Goal: Obtain resource: Download file/media

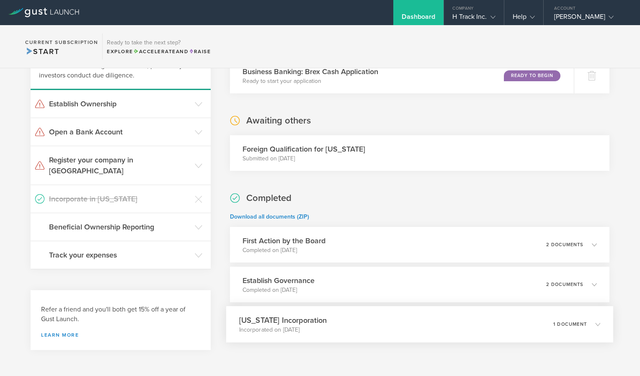
scroll to position [82, 0]
click at [587, 321] on icon at bounding box center [594, 324] width 14 height 8
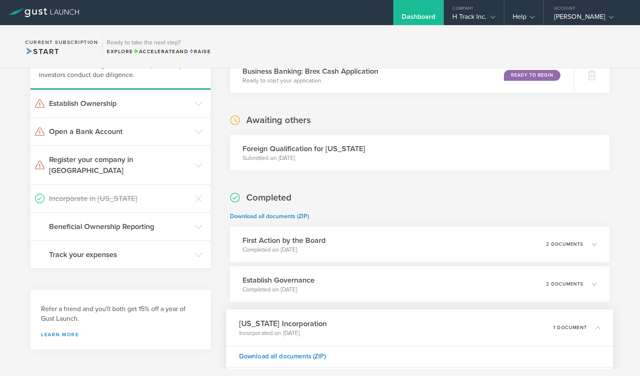
click at [584, 321] on div "1 document" at bounding box center [577, 328] width 47 height 14
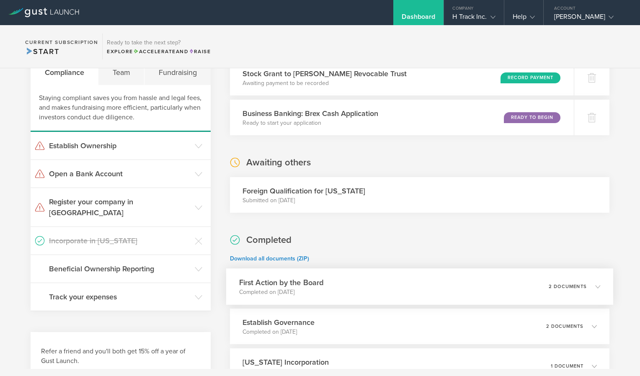
scroll to position [0, 0]
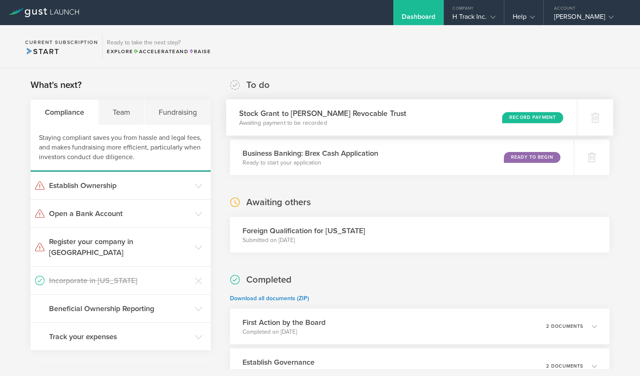
click at [517, 114] on div "Record Payment" at bounding box center [532, 117] width 61 height 11
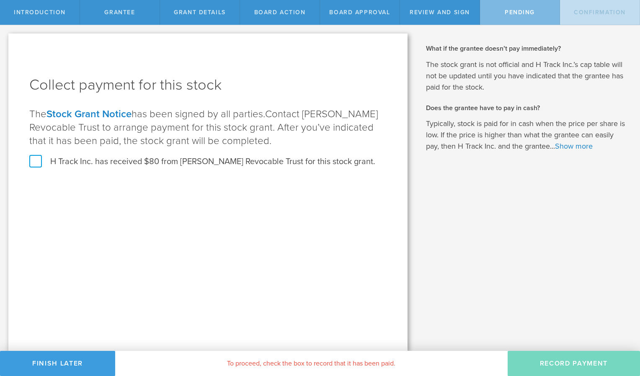
click at [37, 166] on label "H Track Inc. has received $80 from William F Paynter Revocable Trust for this s…" at bounding box center [202, 161] width 346 height 11
click at [0, 0] on input "H Track Inc. has received $80 from William F Paynter Revocable Trust for this s…" at bounding box center [0, 0] width 0 height 0
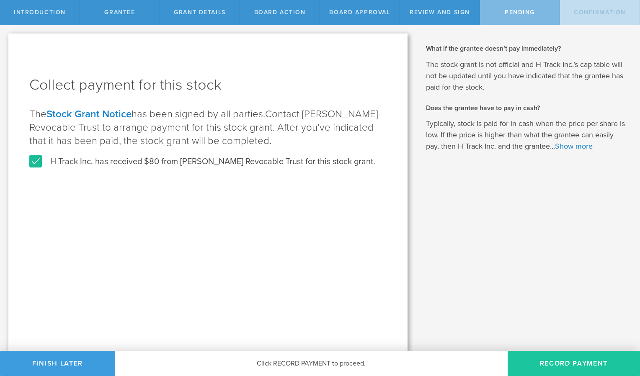
click at [536, 354] on button "Record Payment" at bounding box center [574, 363] width 132 height 25
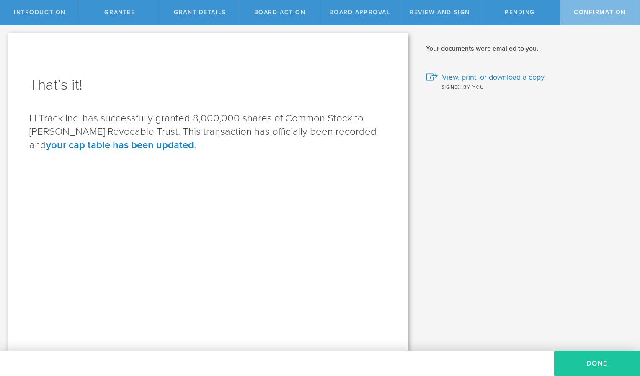
click at [580, 363] on button "Done" at bounding box center [597, 363] width 86 height 25
click at [614, 366] on button "Done" at bounding box center [597, 363] width 86 height 25
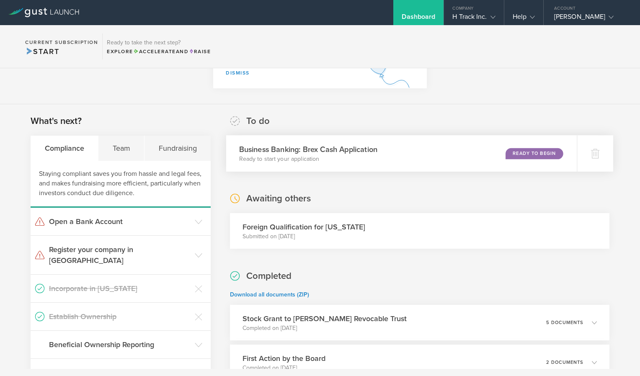
scroll to position [95, 0]
drag, startPoint x: 103, startPoint y: 224, endPoint x: 130, endPoint y: 222, distance: 26.9
click at [130, 222] on h3 "Open a Bank Account" at bounding box center [120, 220] width 142 height 11
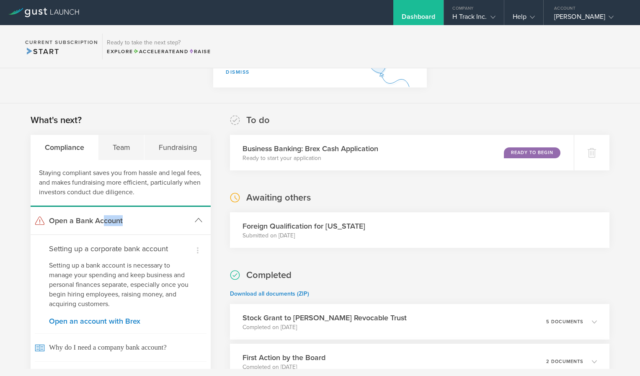
drag, startPoint x: 130, startPoint y: 222, endPoint x: 175, endPoint y: 223, distance: 45.3
click at [175, 223] on h3 "Open a Bank Account" at bounding box center [120, 220] width 142 height 11
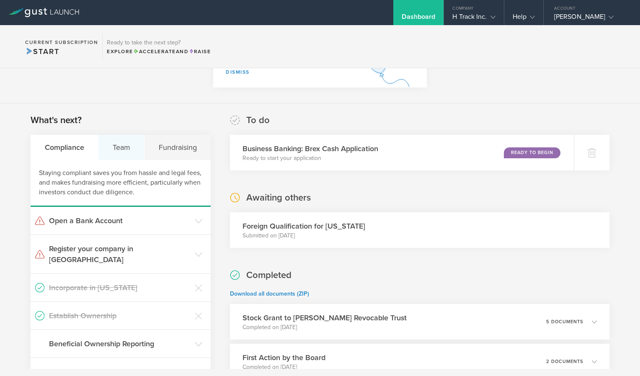
click at [121, 154] on div "Team" at bounding box center [121, 147] width 46 height 25
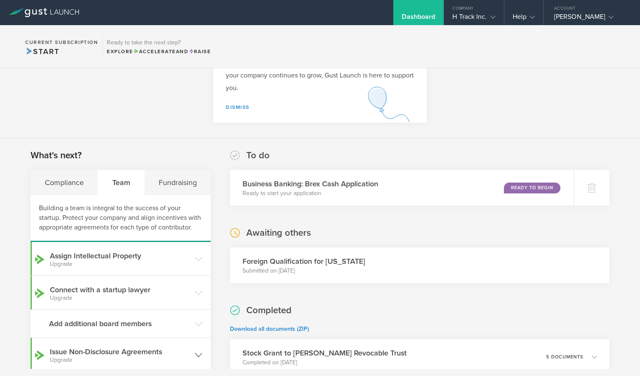
scroll to position [57, 0]
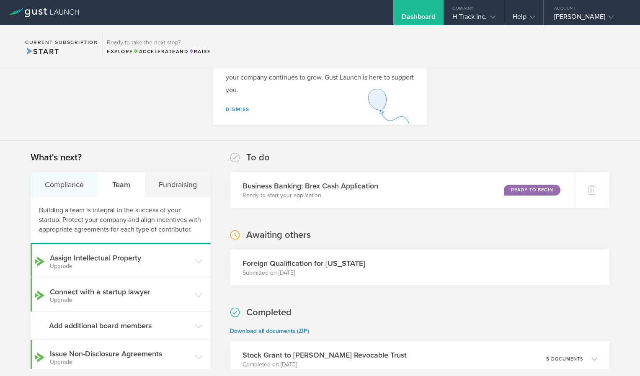
click at [63, 179] on div "Compliance" at bounding box center [64, 184] width 67 height 25
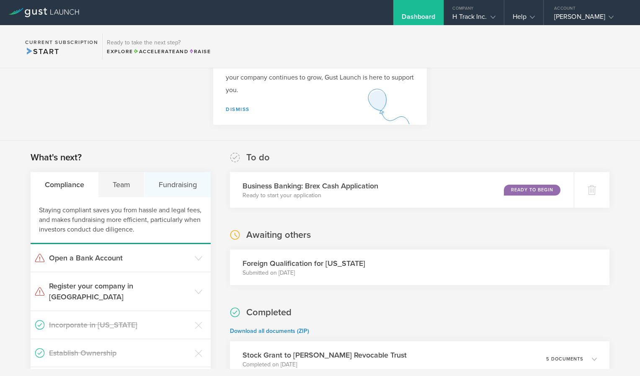
click at [179, 180] on div "Fundraising" at bounding box center [178, 184] width 66 height 25
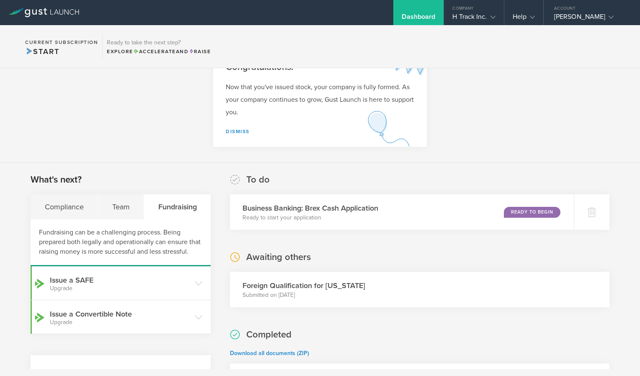
scroll to position [0, 0]
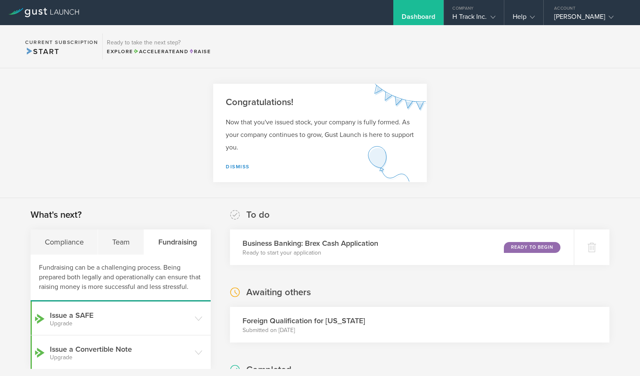
click at [417, 14] on div "Dashboard" at bounding box center [419, 19] width 34 height 13
click at [481, 20] on div "H Track Inc." at bounding box center [474, 19] width 43 height 13
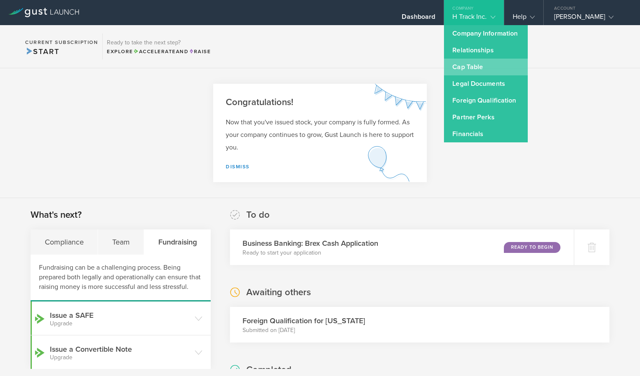
click at [461, 65] on link "Cap Table" at bounding box center [486, 67] width 84 height 17
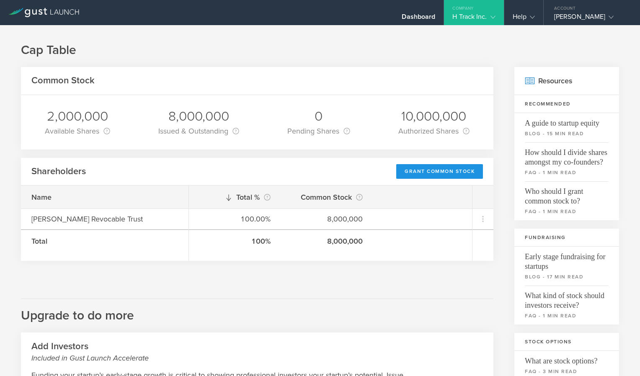
click at [437, 173] on div "Grant Common Stock" at bounding box center [439, 171] width 87 height 15
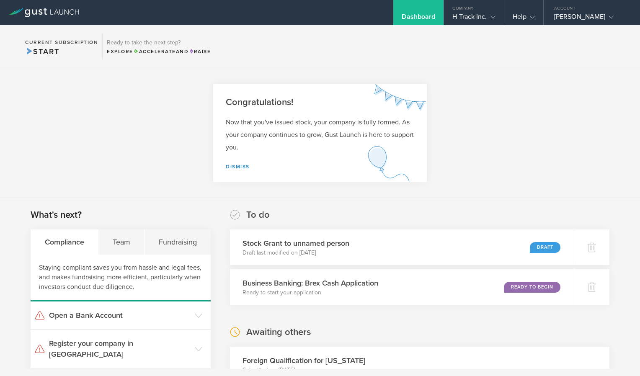
click at [414, 14] on div "Dashboard" at bounding box center [419, 19] width 34 height 13
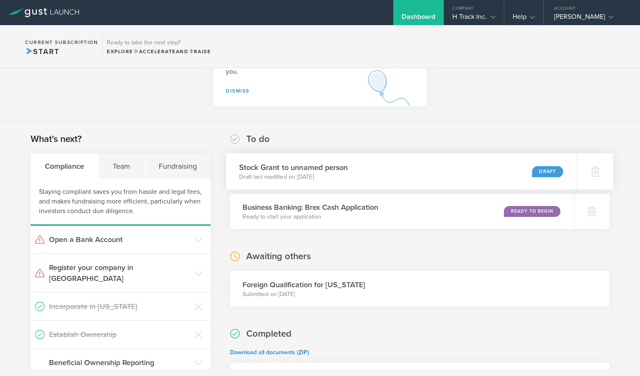
scroll to position [76, 0]
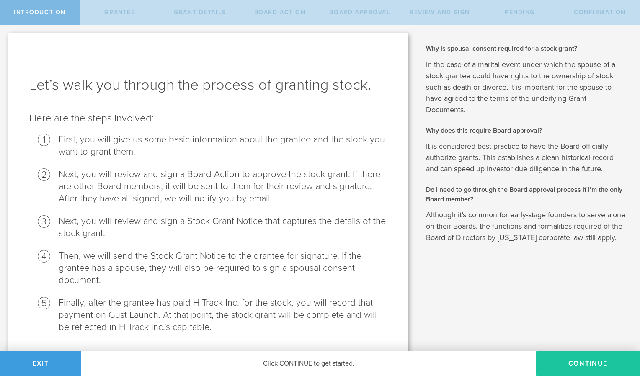
click at [581, 364] on button "Continue" at bounding box center [588, 363] width 104 height 25
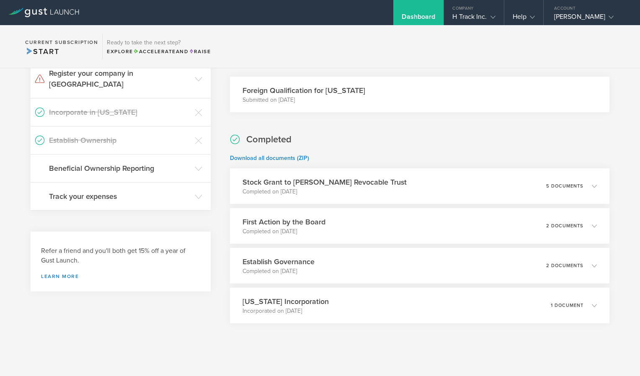
scroll to position [276, 0]
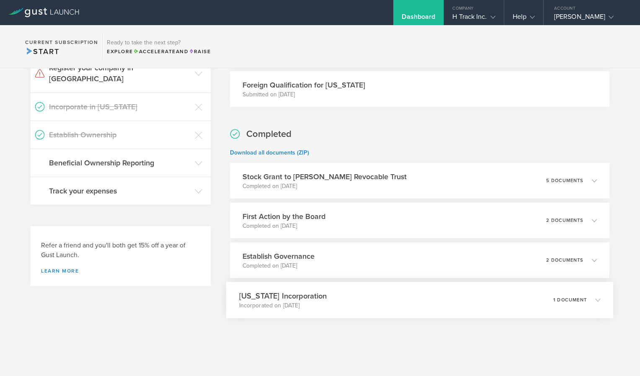
click at [596, 299] on div "[US_STATE] Incorporation Incorporated on [DATE] 1 document" at bounding box center [419, 300] width 387 height 36
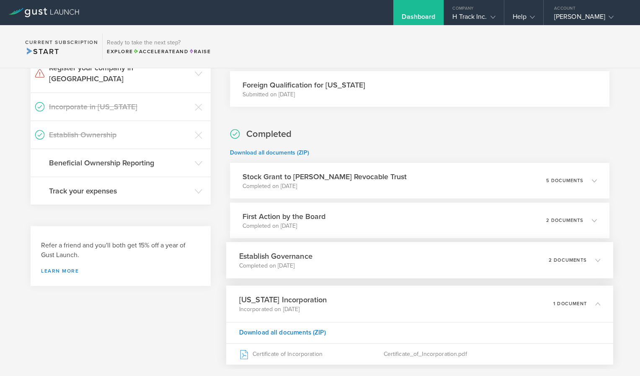
click at [587, 259] on icon at bounding box center [594, 260] width 14 height 8
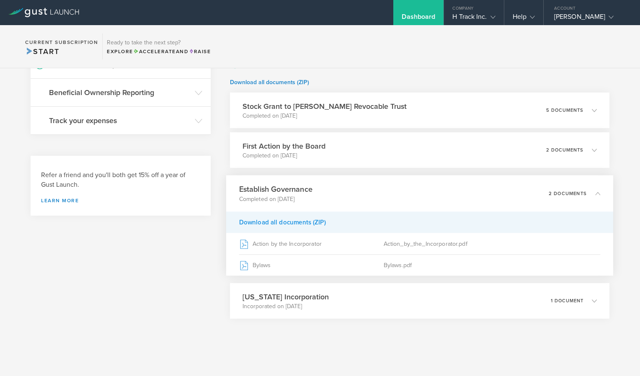
scroll to position [348, 0]
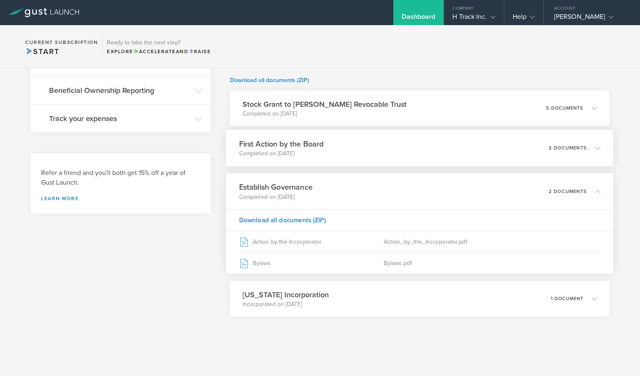
click at [595, 148] on icon at bounding box center [597, 147] width 5 height 5
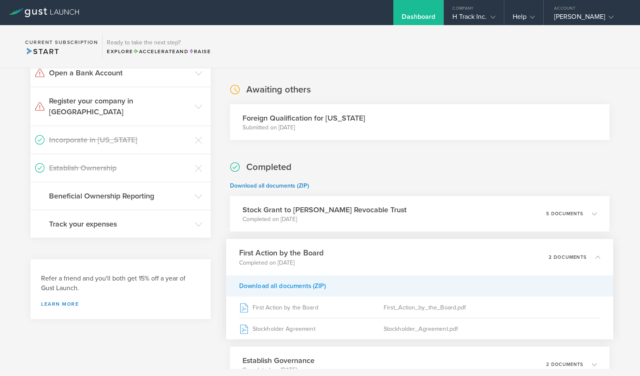
scroll to position [241, 0]
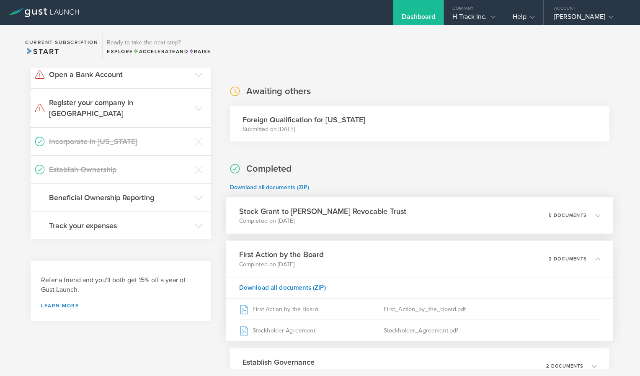
click at [595, 213] on icon at bounding box center [597, 215] width 5 height 5
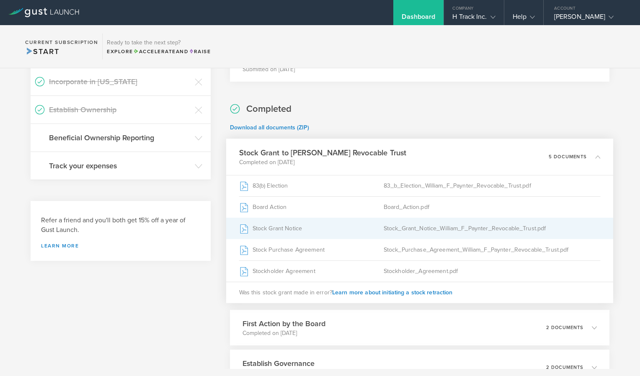
scroll to position [301, 0]
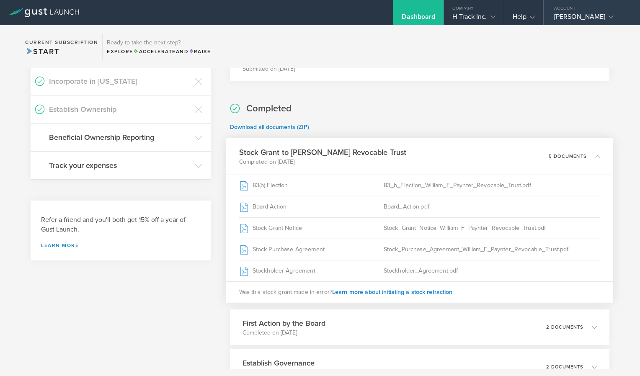
click at [627, 14] on div "William Francis Paynter" at bounding box center [592, 19] width 96 height 13
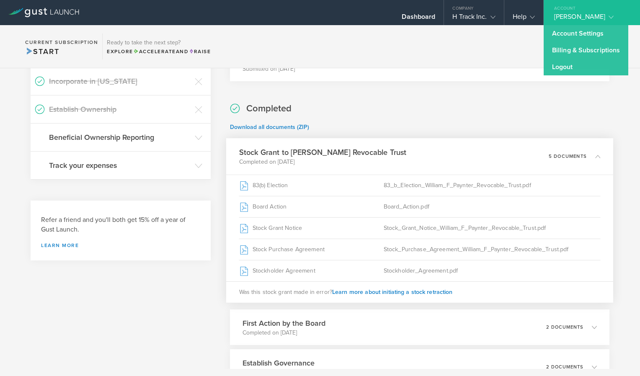
click at [516, 121] on div "Completed Download all documents (ZIP) Stock Grant to William F Paynter Revocab…" at bounding box center [420, 263] width 380 height 323
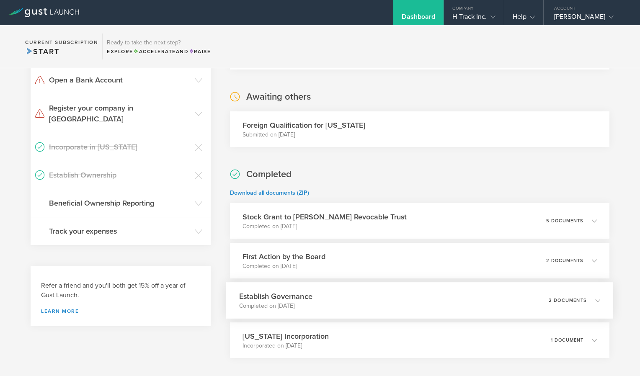
scroll to position [236, 0]
click at [588, 228] on div "Stock Grant to William F Paynter Revocable Trust Completed on Aug 25, 2025 5 do…" at bounding box center [419, 220] width 387 height 36
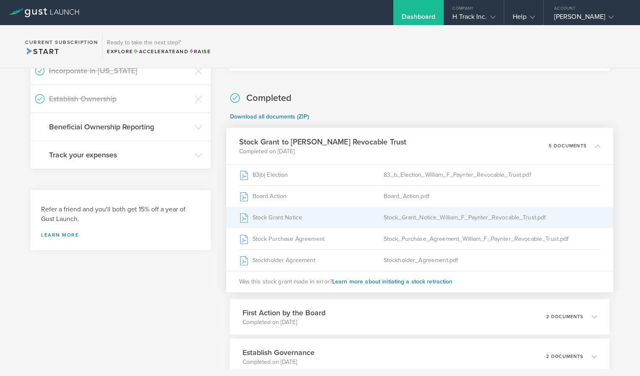
scroll to position [324, 0]
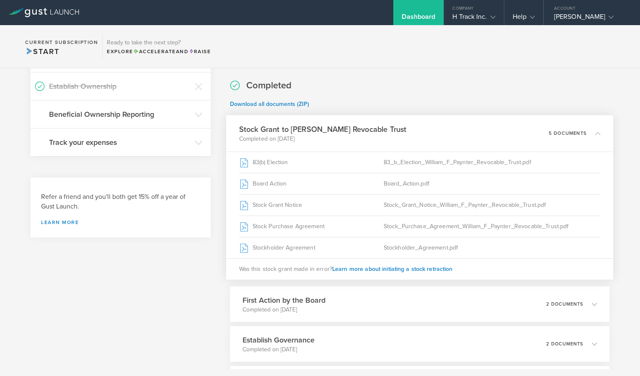
click at [156, 311] on div "What's next? Compliance Team Fundraising Staying compliant saves you from hassl…" at bounding box center [121, 163] width 180 height 559
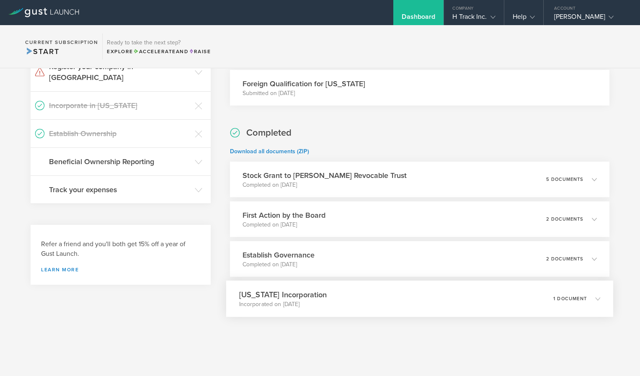
click at [587, 301] on icon at bounding box center [594, 299] width 14 height 8
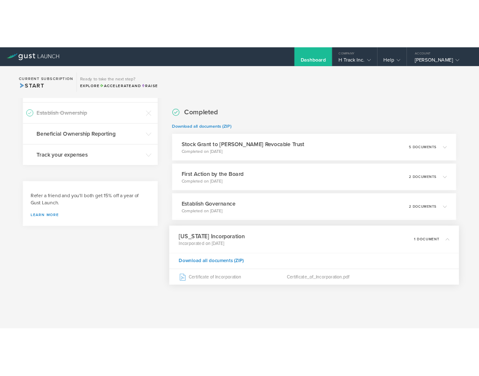
scroll to position [323, 0]
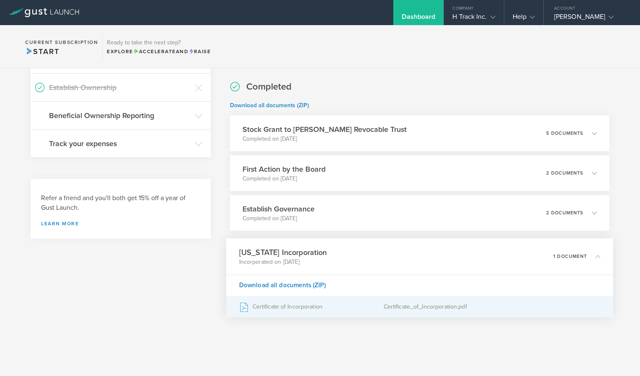
click at [272, 308] on div "Certificate of Incorporation" at bounding box center [311, 307] width 145 height 21
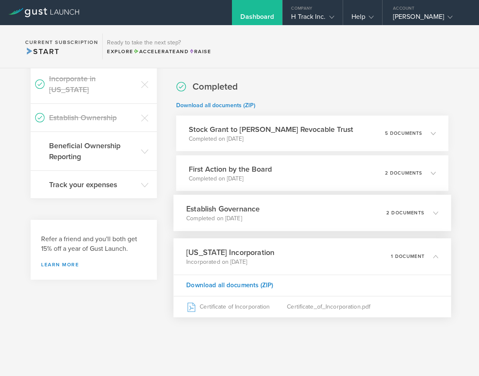
click at [432, 212] on div "Establish Governance Completed on May 13, 2025 2 documents" at bounding box center [311, 213] width 277 height 36
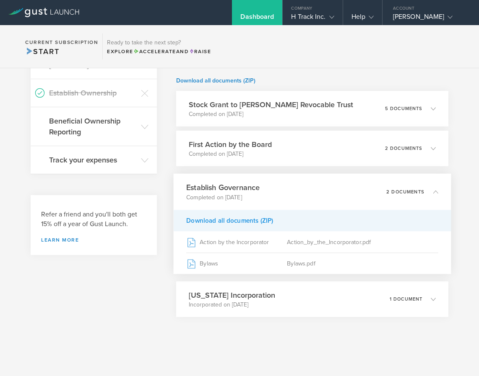
scroll to position [348, 0]
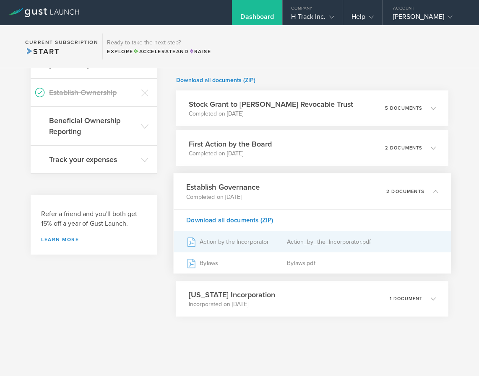
click at [212, 243] on div "Action by the Incorporator" at bounding box center [236, 241] width 101 height 21
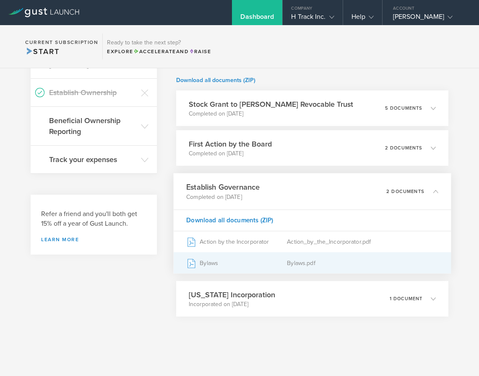
click at [209, 262] on div "Bylaws" at bounding box center [236, 263] width 101 height 21
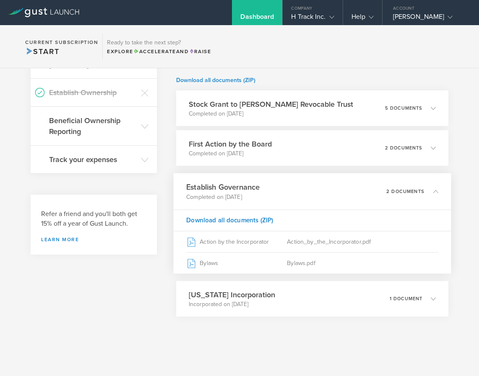
click at [433, 189] on icon at bounding box center [435, 191] width 5 height 5
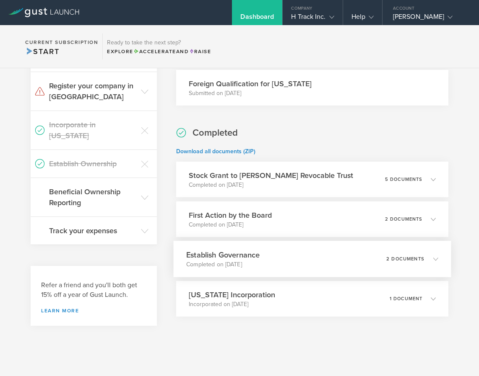
scroll to position [277, 0]
click at [433, 220] on icon at bounding box center [435, 219] width 5 height 5
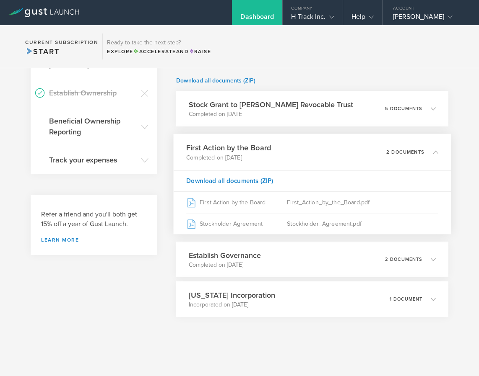
scroll to position [348, 0]
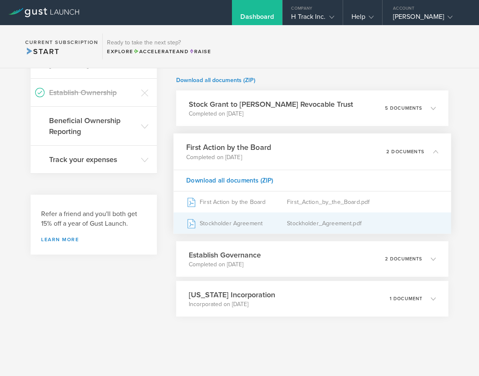
click at [229, 224] on div "Stockholder Agreement" at bounding box center [236, 223] width 101 height 21
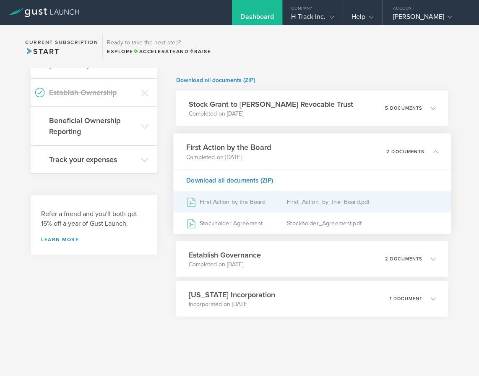
click at [251, 203] on div "First Action by the Board" at bounding box center [236, 202] width 101 height 21
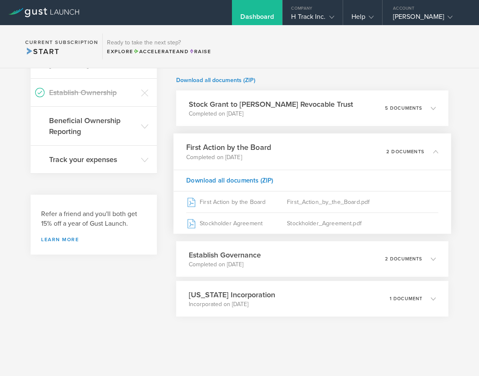
click at [433, 152] on div "First Action by the Board Completed on May 13, 2025 2 documents" at bounding box center [311, 152] width 277 height 36
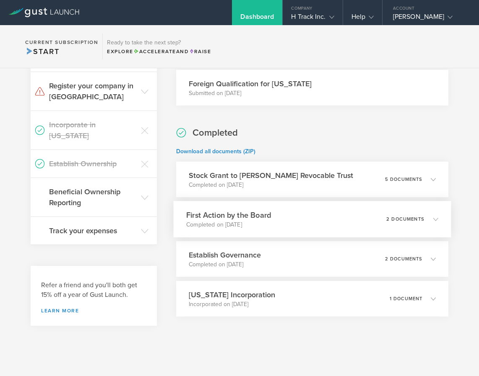
scroll to position [277, 0]
click at [433, 181] on div "Stock Grant to William F Paynter Revocable Trust Completed on Aug 25, 2025 5 do…" at bounding box center [311, 179] width 277 height 36
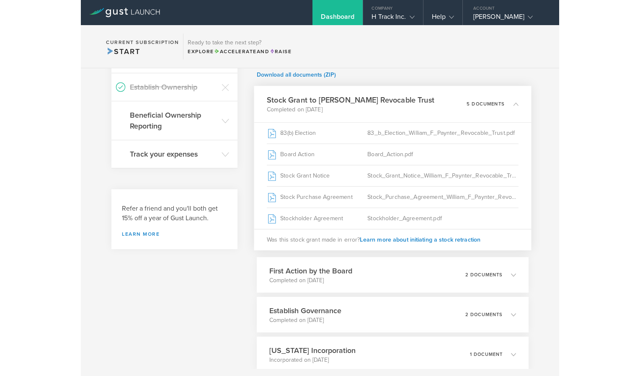
scroll to position [355, 0]
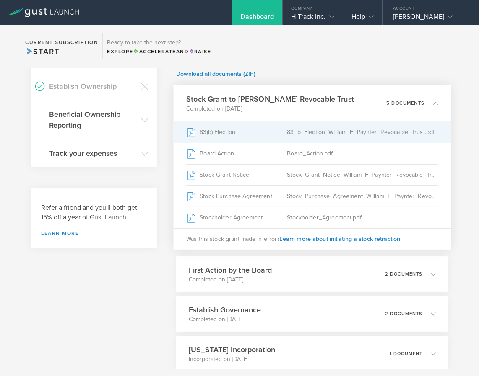
click at [189, 131] on icon at bounding box center [191, 132] width 7 height 9
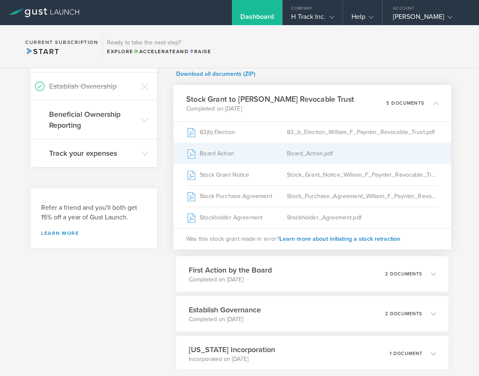
click at [210, 154] on div "Board Action" at bounding box center [236, 153] width 101 height 21
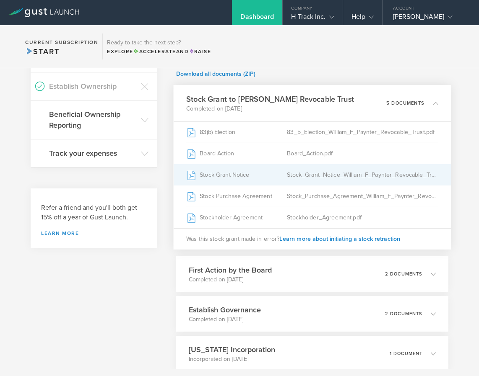
click at [214, 173] on div "Stock Grant Notice" at bounding box center [236, 175] width 101 height 21
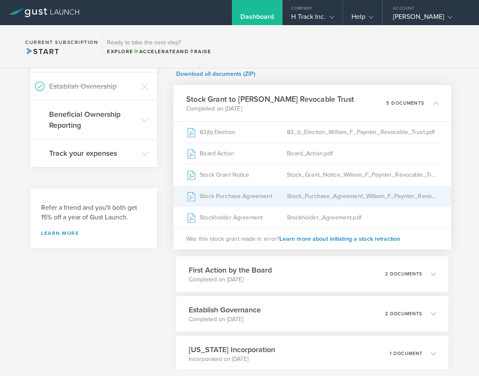
click at [230, 198] on div "Stock Purchase Agreement" at bounding box center [236, 196] width 101 height 21
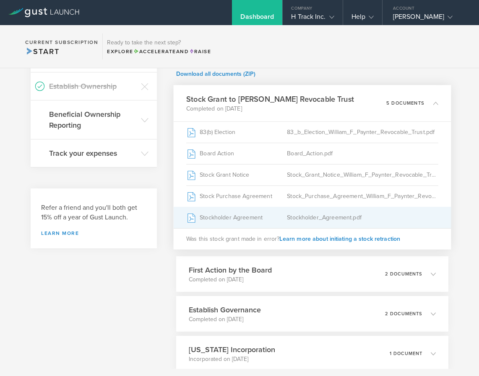
click at [228, 217] on div "Stockholder Agreement" at bounding box center [236, 217] width 101 height 21
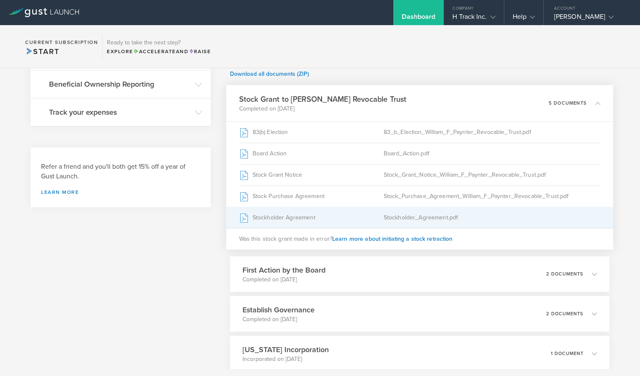
scroll to position [324, 0]
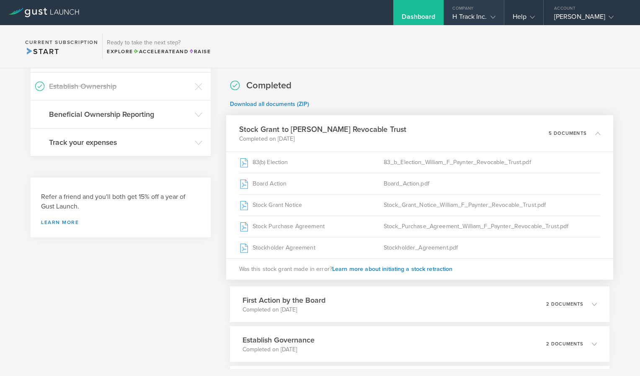
click at [491, 17] on icon at bounding box center [493, 17] width 5 height 5
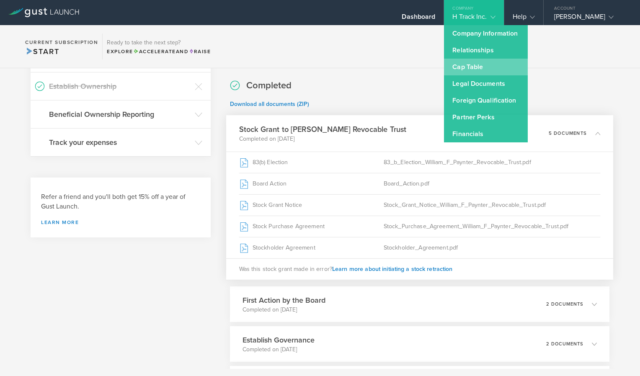
click at [459, 67] on link "Cap Table" at bounding box center [486, 67] width 84 height 17
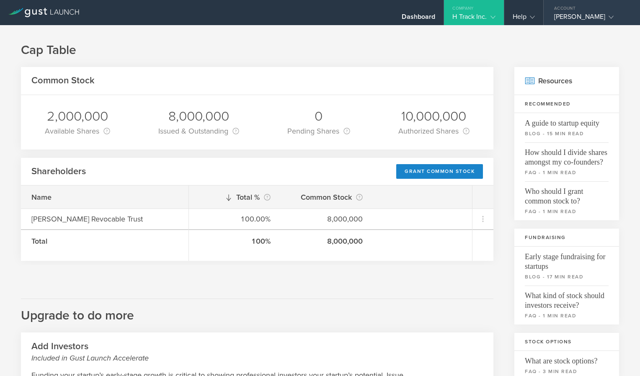
click at [615, 17] on div "[PERSON_NAME]" at bounding box center [589, 19] width 71 height 13
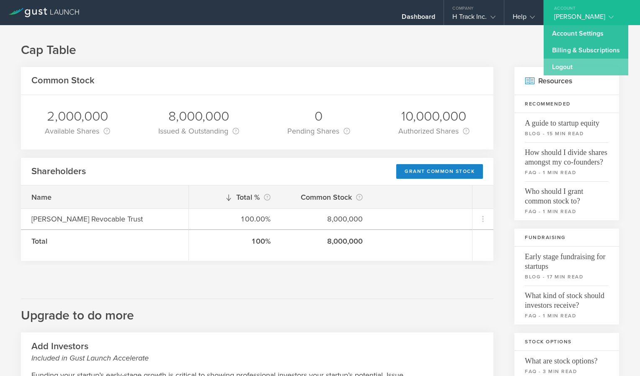
click at [564, 69] on link "Logout" at bounding box center [586, 67] width 85 height 17
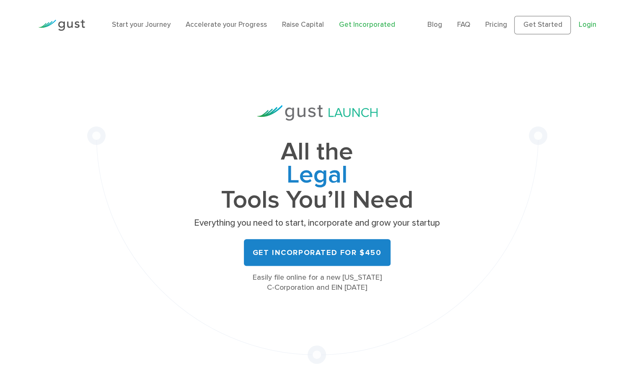
click at [588, 27] on link "Login" at bounding box center [587, 25] width 18 height 8
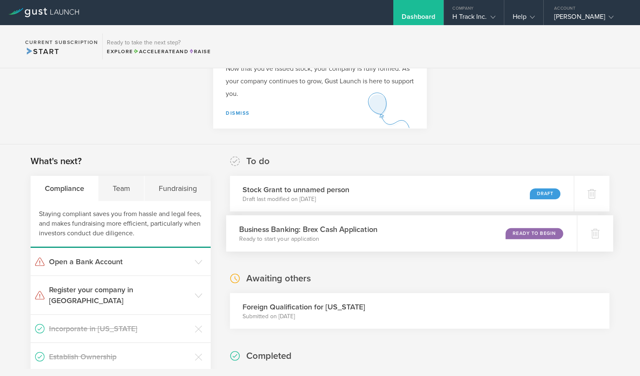
scroll to position [56, 0]
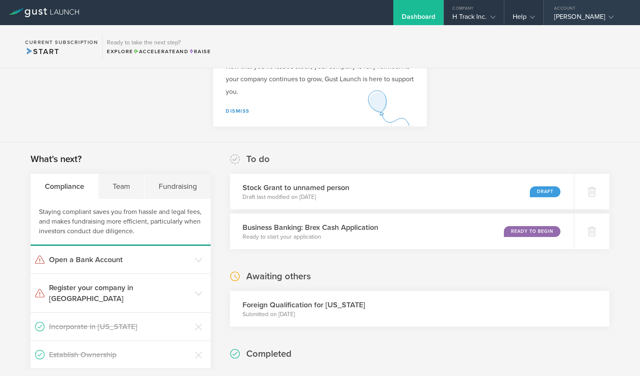
click at [614, 19] on gust-icon at bounding box center [610, 17] width 8 height 8
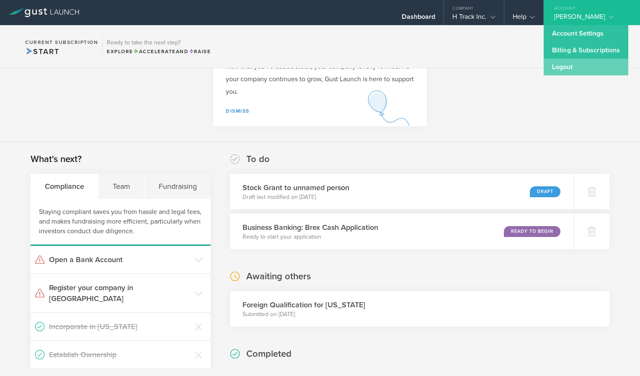
click at [559, 62] on link "Logout" at bounding box center [586, 67] width 85 height 17
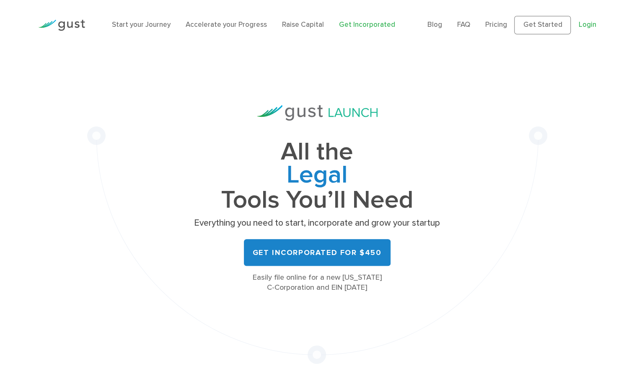
click at [588, 28] on link "Login" at bounding box center [587, 25] width 18 height 8
